Goal: Navigation & Orientation: Understand site structure

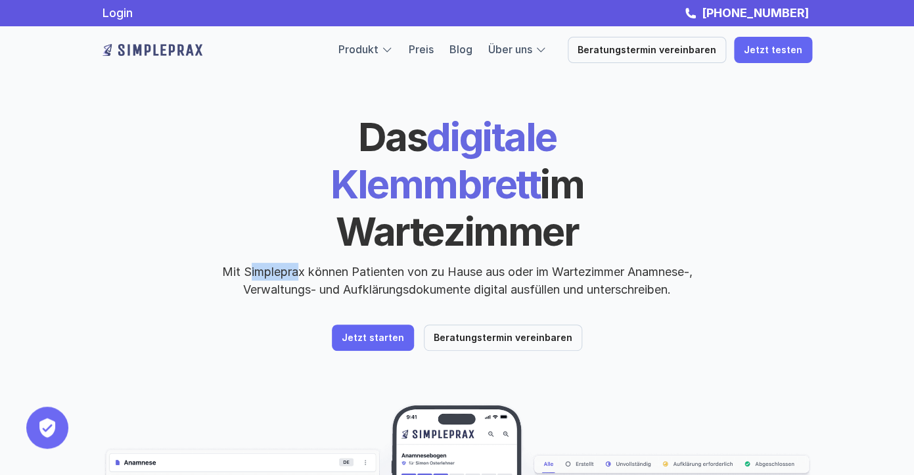
drag, startPoint x: 242, startPoint y: 226, endPoint x: 290, endPoint y: 230, distance: 48.8
click at [290, 263] on p "Mit Simpleprax können Patienten von zu Hause aus oder im Wartezimmer Anamnese-,…" at bounding box center [457, 280] width 493 height 35
click at [623, 255] on div "Das digitale Klemmbrett im Wartezimmer Mit Simpleprax können Patienten von zu H…" at bounding box center [457, 232] width 710 height 238
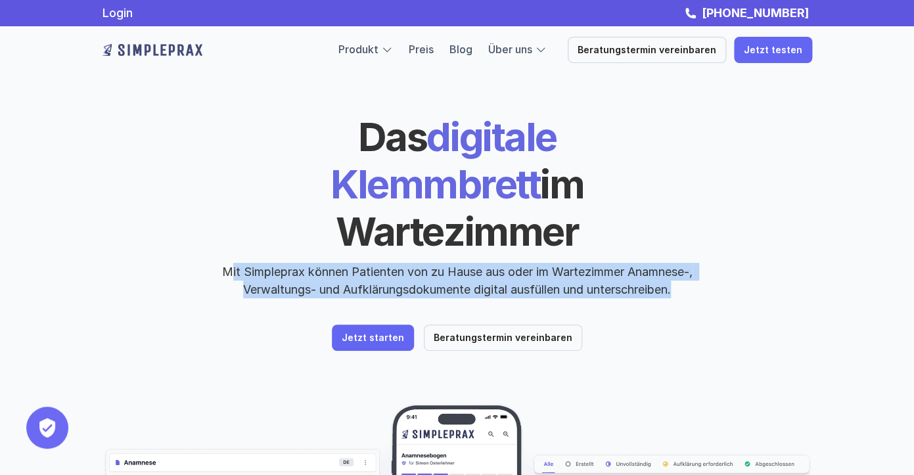
drag, startPoint x: 681, startPoint y: 244, endPoint x: 227, endPoint y: 227, distance: 454.3
click at [227, 263] on p "Mit Simpleprax können Patienten von zu Hause aus oder im Wartezimmer Anamnese-,…" at bounding box center [457, 280] width 493 height 35
click at [274, 263] on p "Mit Simpleprax können Patienten von zu Hause aus oder im Wartezimmer Anamnese-,…" at bounding box center [457, 280] width 493 height 35
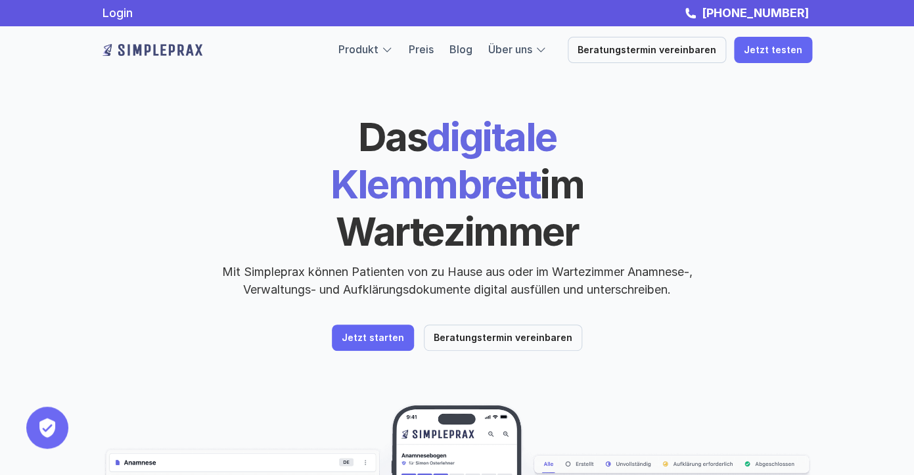
click at [216, 263] on p "Mit Simpleprax können Patienten von zu Hause aus oder im Wartezimmer Anamnese-,…" at bounding box center [457, 280] width 493 height 35
click at [217, 263] on p "Mit Simpleprax können Patienten von zu Hause aus oder im Wartezimmer Anamnese-,…" at bounding box center [457, 280] width 493 height 35
click at [393, 51] on div at bounding box center [387, 50] width 12 height 12
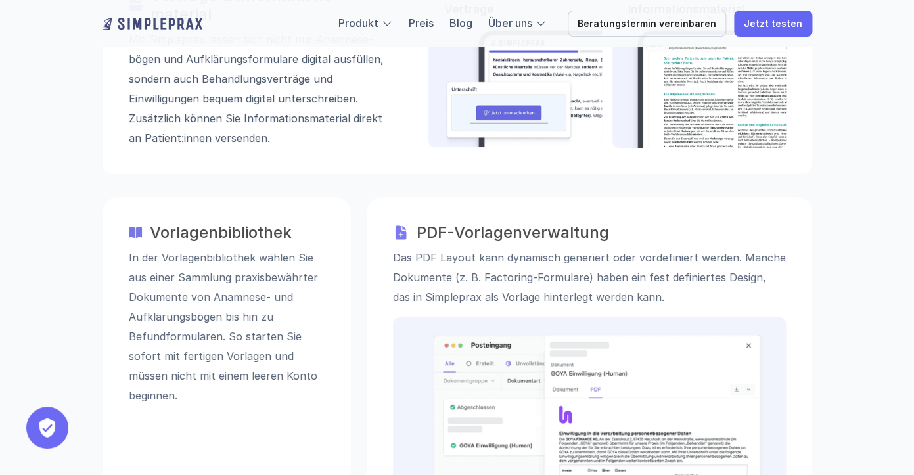
scroll to position [1970, 0]
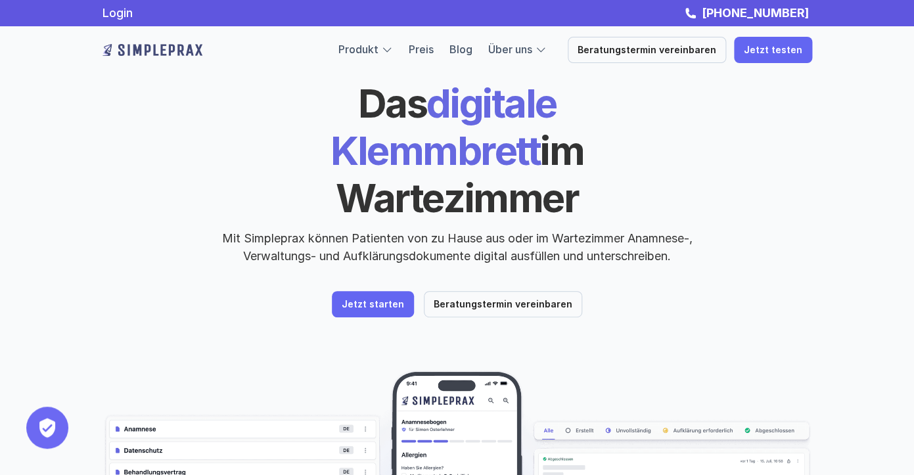
scroll to position [0, 0]
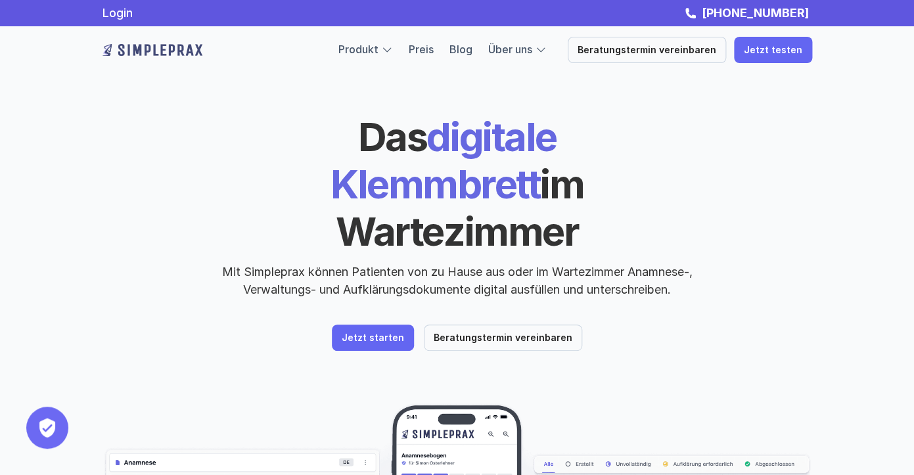
click at [846, 342] on header "Das digitale Klemmbrett im Wartezimmer Mit Simpleprax können Patienten von zu H…" at bounding box center [457, 376] width 788 height 752
